Goal: Task Accomplishment & Management: Complete application form

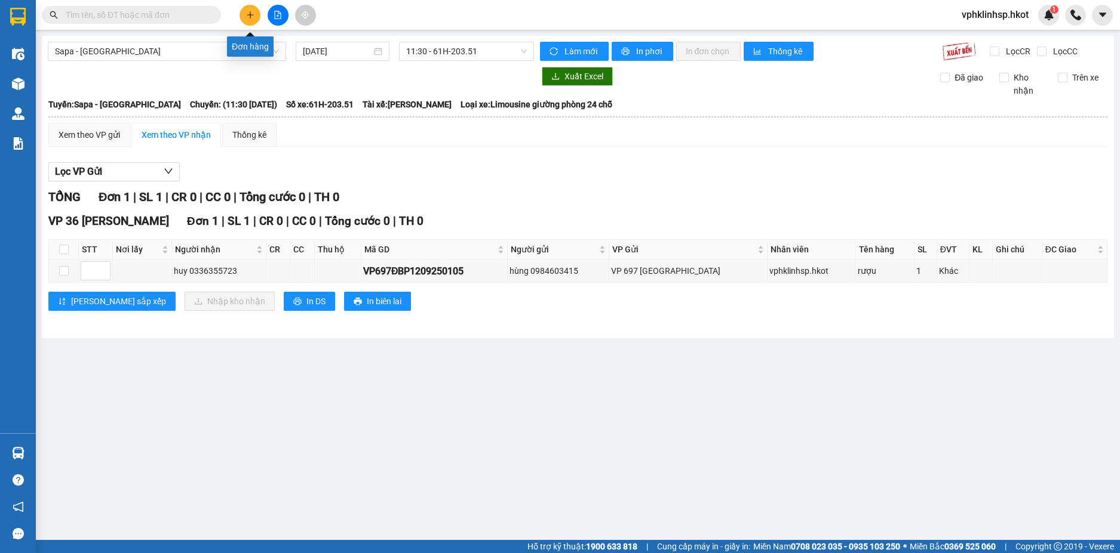
click at [247, 11] on icon "plus" at bounding box center [250, 15] width 8 height 8
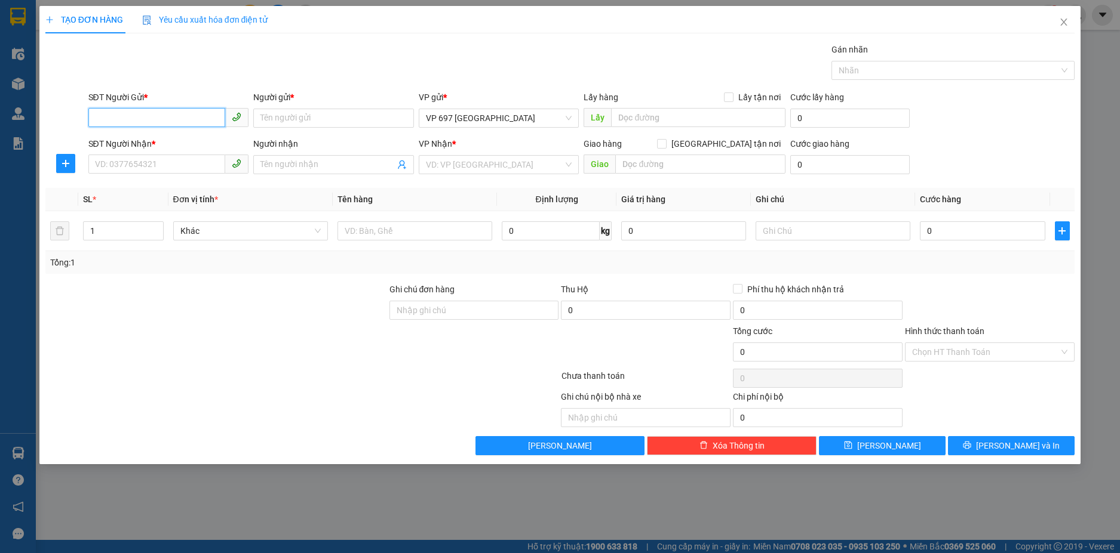
click at [142, 120] on input "SĐT Người Gửi *" at bounding box center [156, 117] width 137 height 19
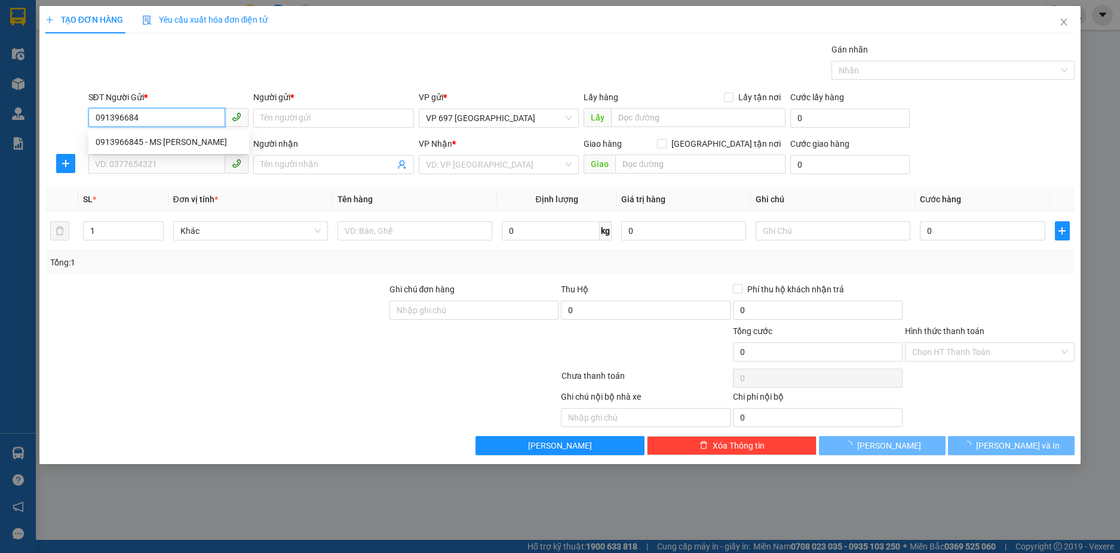
type input "0913966845"
click at [180, 140] on div "0913966845 - MS [PERSON_NAME]" at bounding box center [169, 142] width 146 height 13
type input "MS [PERSON_NAME]"
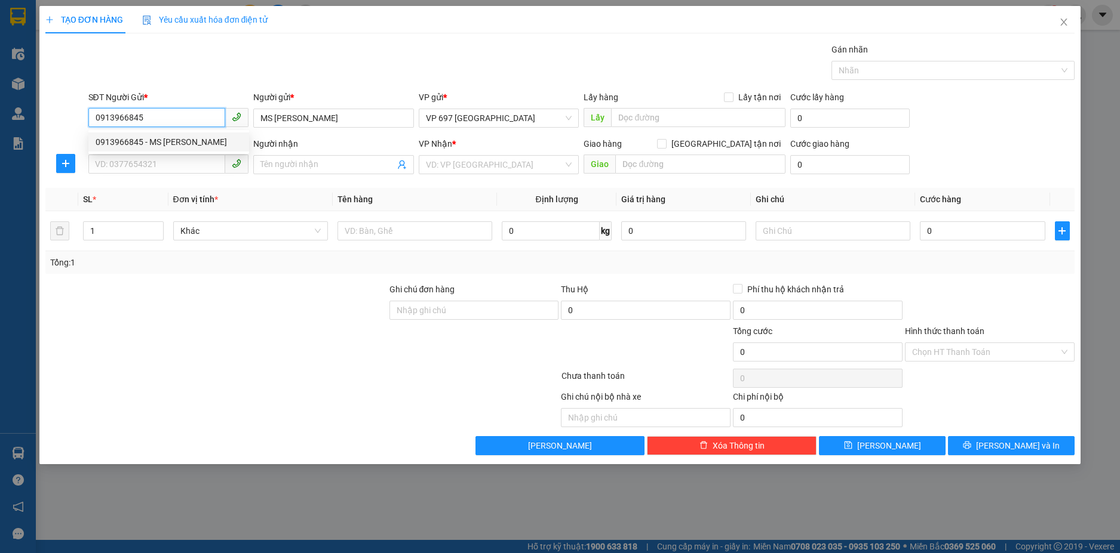
drag, startPoint x: 152, startPoint y: 113, endPoint x: 91, endPoint y: 123, distance: 61.2
click at [91, 123] on input "0913966845" at bounding box center [156, 117] width 137 height 19
type input "0913966845"
click at [125, 162] on input "SĐT Người Nhận *" at bounding box center [156, 164] width 137 height 19
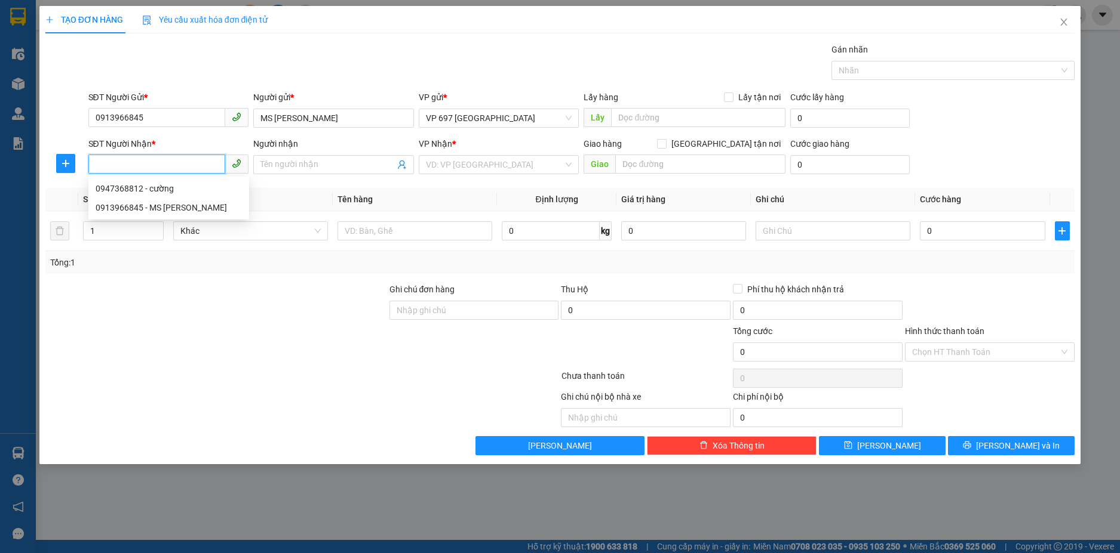
paste input "0913966845"
type input "0913966845"
click at [285, 165] on input "Người nhận" at bounding box center [327, 164] width 134 height 13
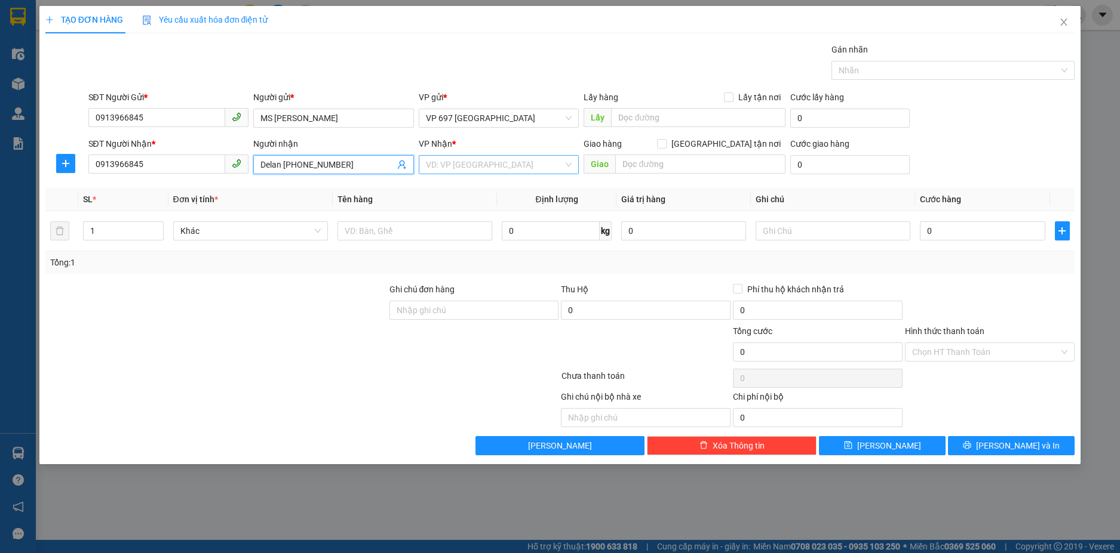
type input "Delan [PHONE_NUMBER]"
click at [451, 162] on input "search" at bounding box center [495, 165] width 138 height 18
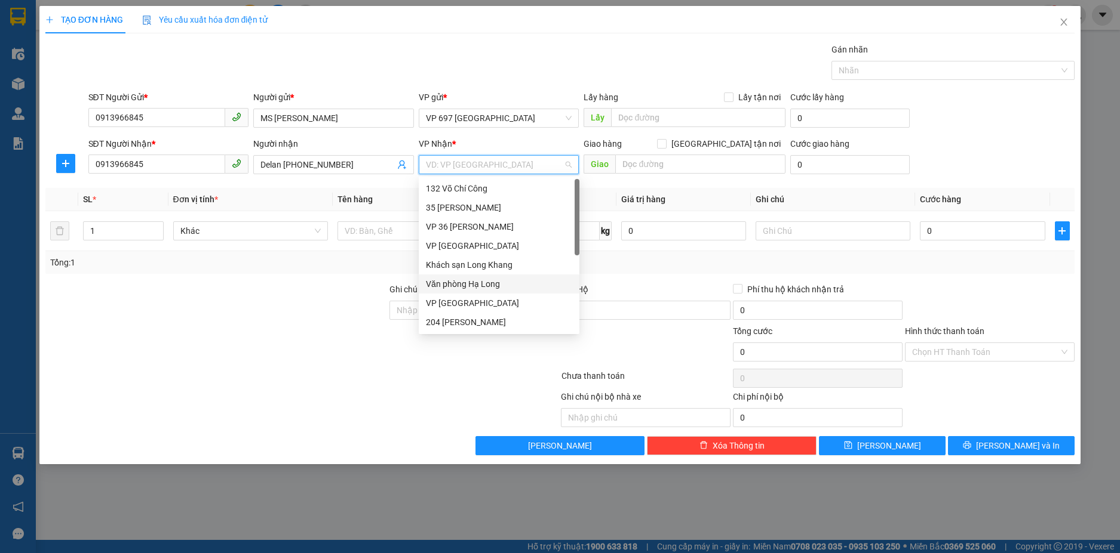
scroll to position [110, 0]
click at [460, 287] on div "VP [GEOGRAPHIC_DATA]" at bounding box center [499, 288] width 146 height 13
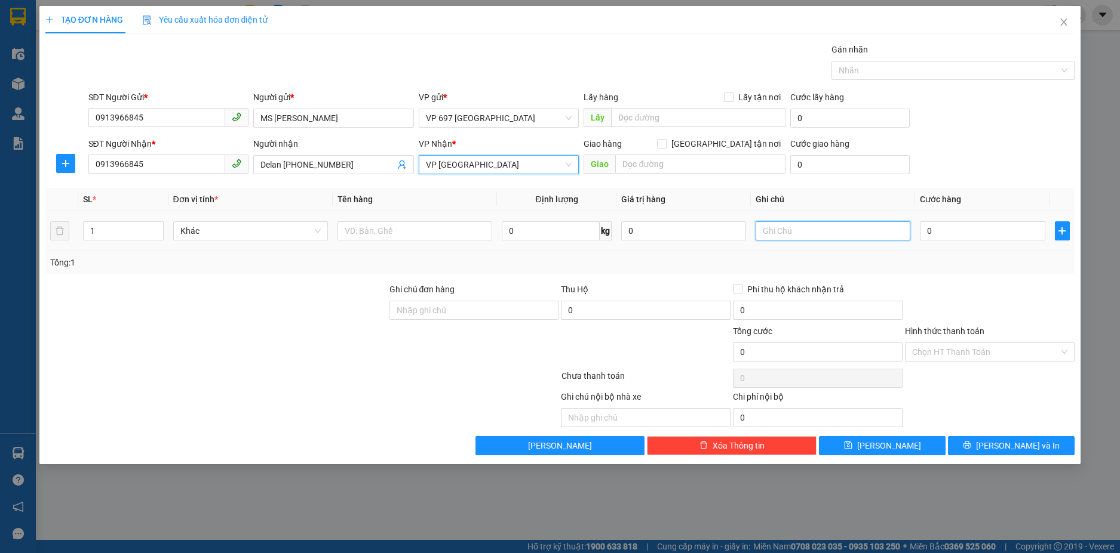
click at [778, 230] on input "text" at bounding box center [832, 231] width 155 height 19
type input "K đến VP nhận hàng và tt cước"
click at [945, 232] on input "0" at bounding box center [981, 231] width 125 height 19
type input "5"
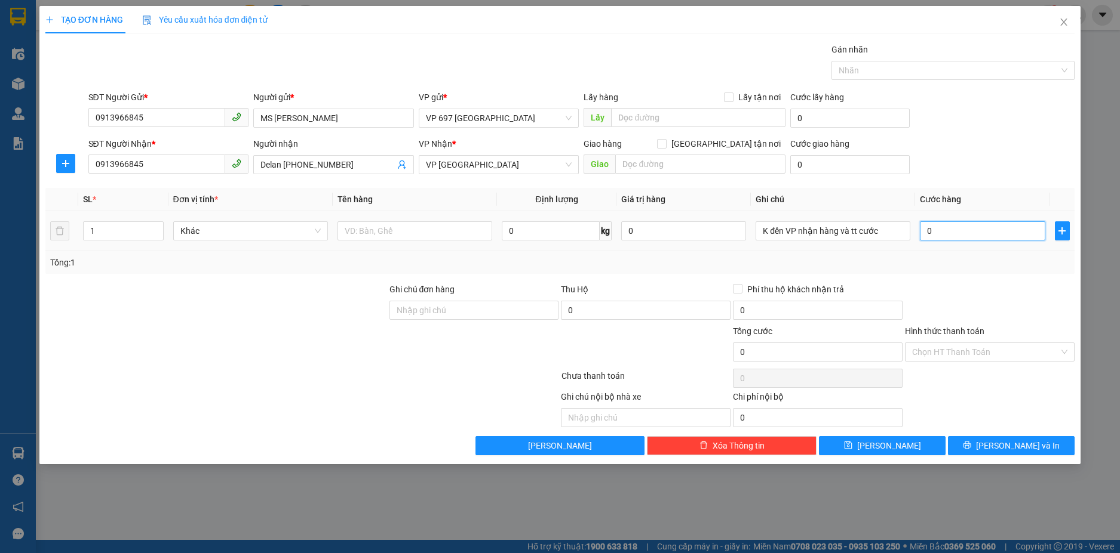
type input "5"
type input "50"
type input "500"
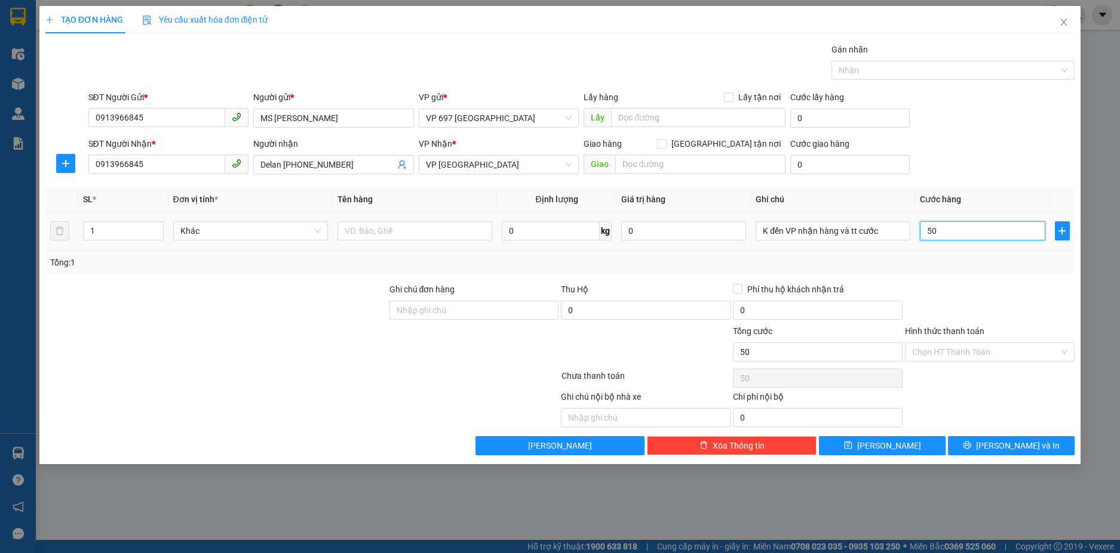
type input "500"
type input "5.000"
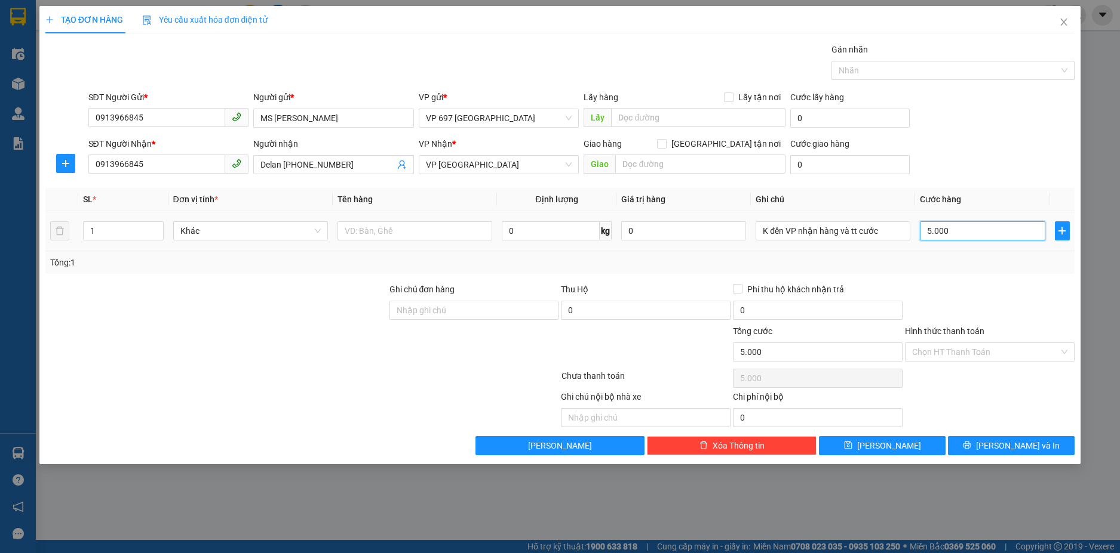
type input "50.000"
click at [411, 311] on input "Ghi chú đơn hàng" at bounding box center [474, 310] width 170 height 19
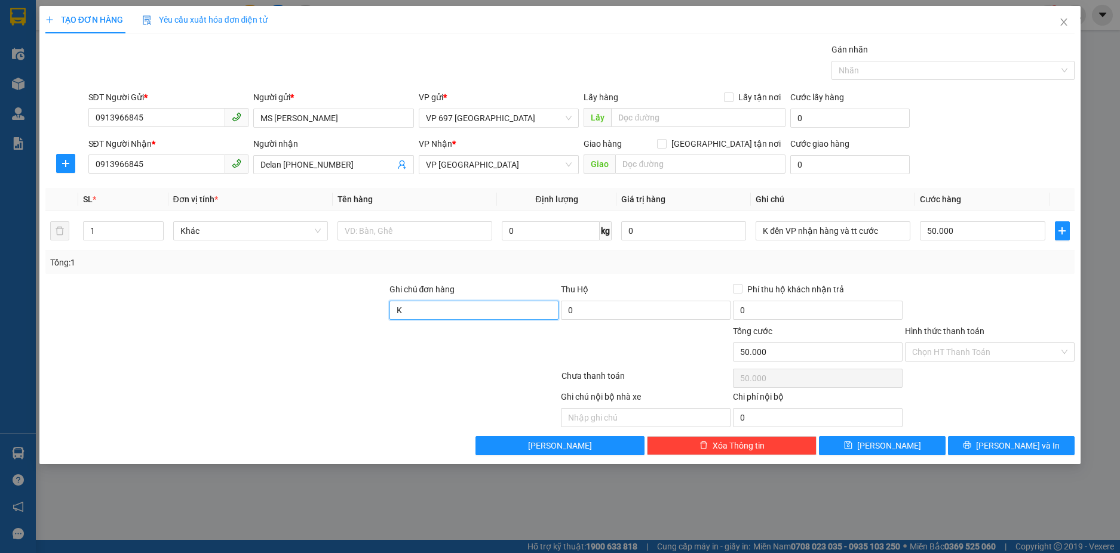
type input "K tt khi nhận hàng"
click at [1005, 445] on span "[PERSON_NAME] và In" at bounding box center [1018, 445] width 84 height 13
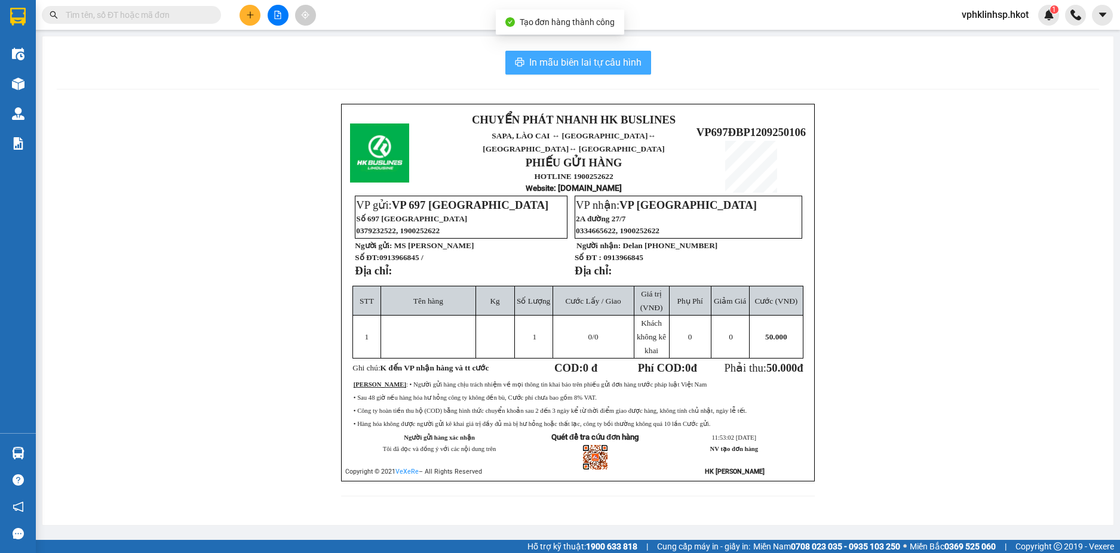
click at [572, 61] on span "In mẫu biên lai tự cấu hình" at bounding box center [585, 62] width 112 height 15
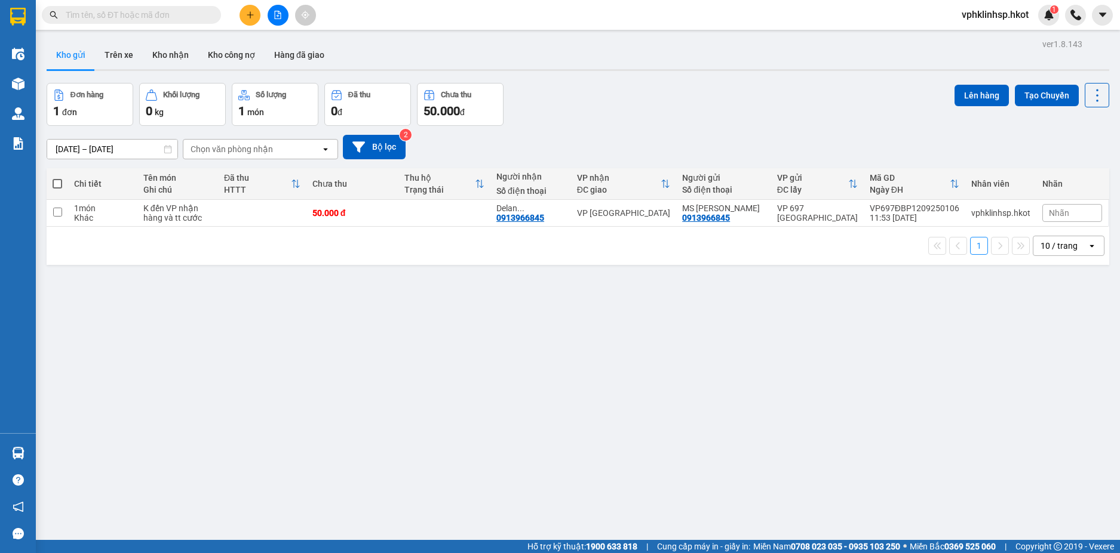
scroll to position [410, 0]
click at [57, 212] on input "checkbox" at bounding box center [57, 212] width 9 height 9
checkbox input "true"
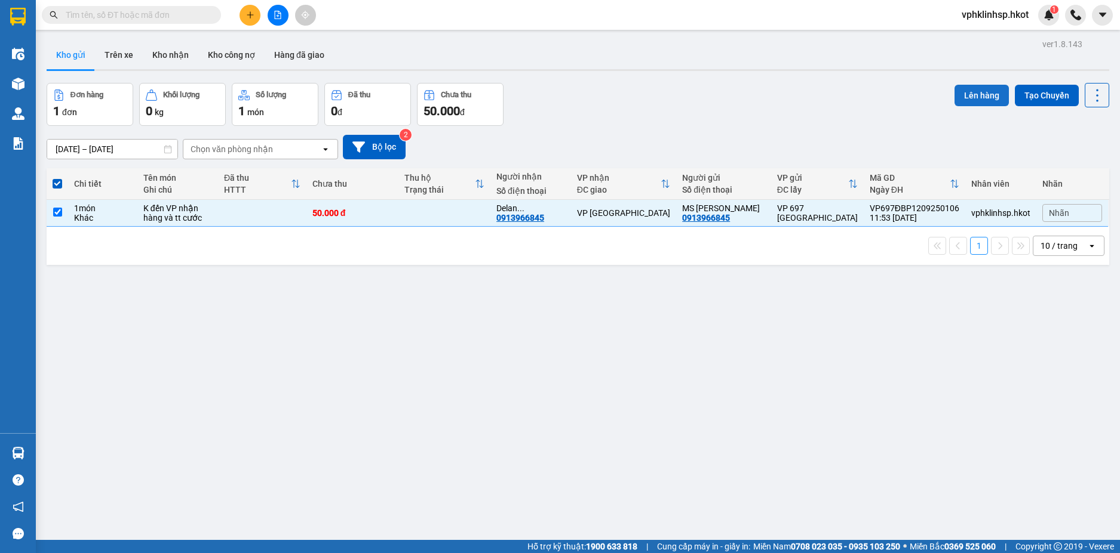
click at [962, 96] on button "Lên hàng" at bounding box center [981, 95] width 54 height 21
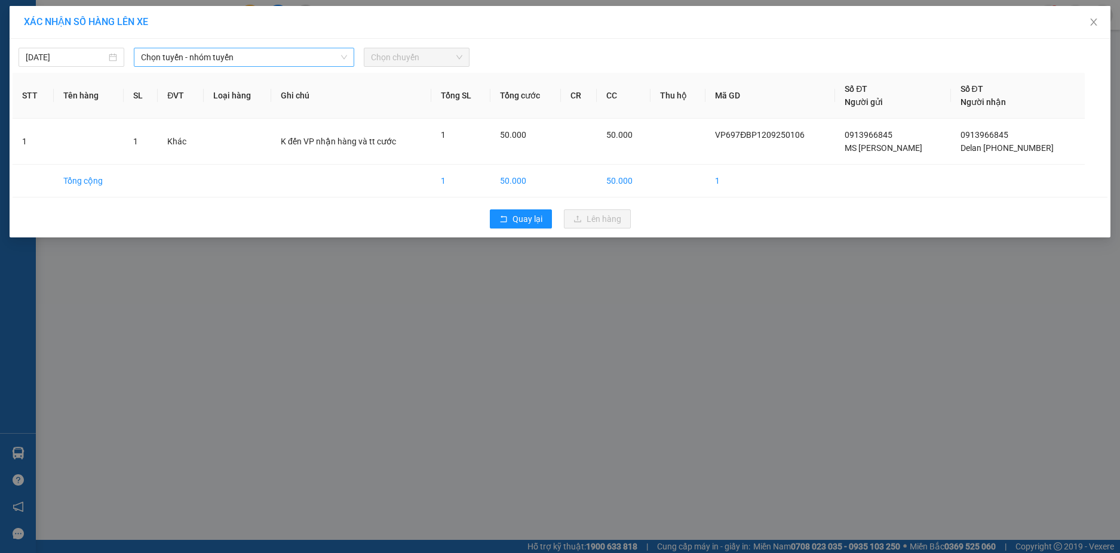
click at [260, 61] on span "Chọn tuyến - nhóm tuyến" at bounding box center [244, 57] width 206 height 18
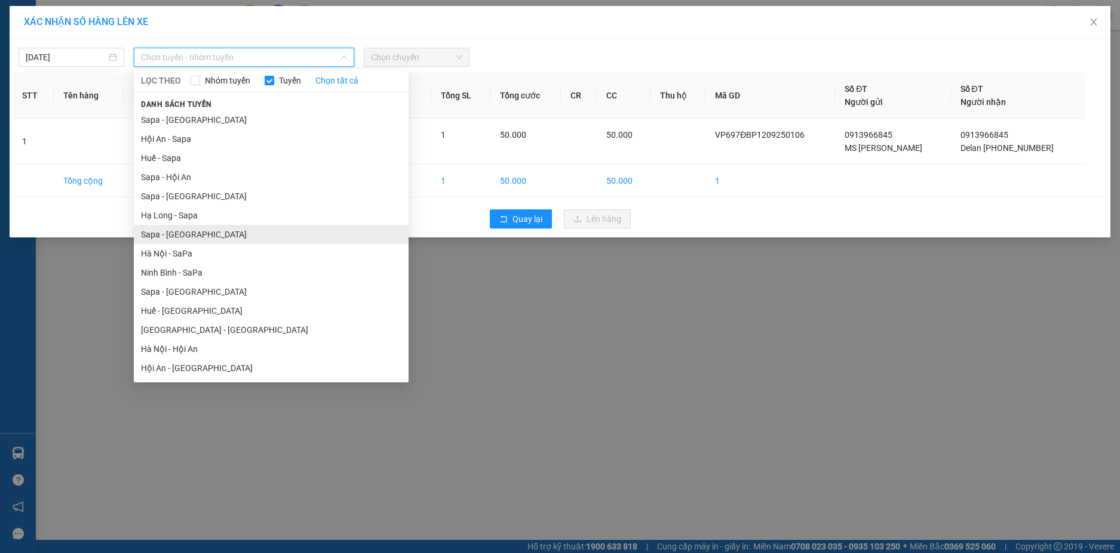
click at [178, 236] on li "Sapa - [GEOGRAPHIC_DATA]" at bounding box center [271, 234] width 275 height 19
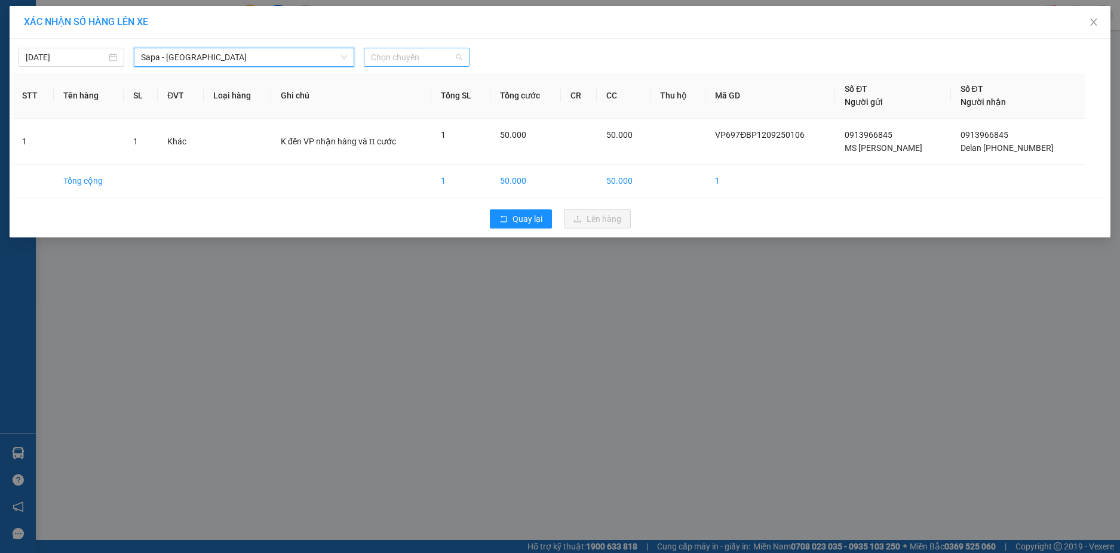
click at [401, 59] on span "Chọn chuyến" at bounding box center [416, 57] width 91 height 18
